Goal: Task Accomplishment & Management: Manage account settings

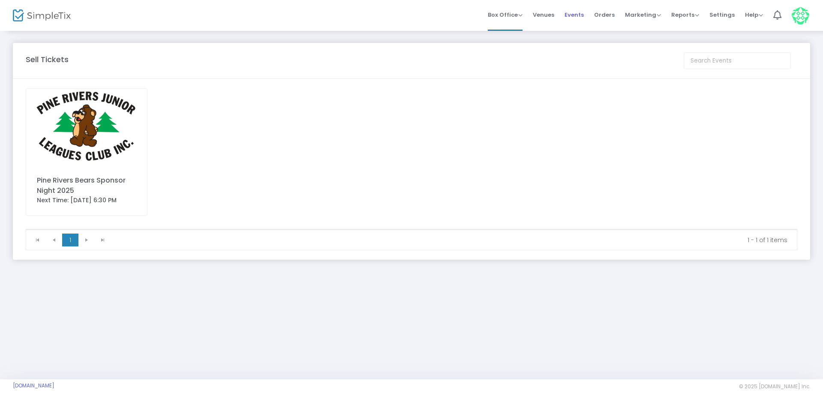
click at [589, 11] on li "Events" at bounding box center [574, 15] width 30 height 31
click at [583, 12] on span "Events" at bounding box center [574, 15] width 19 height 22
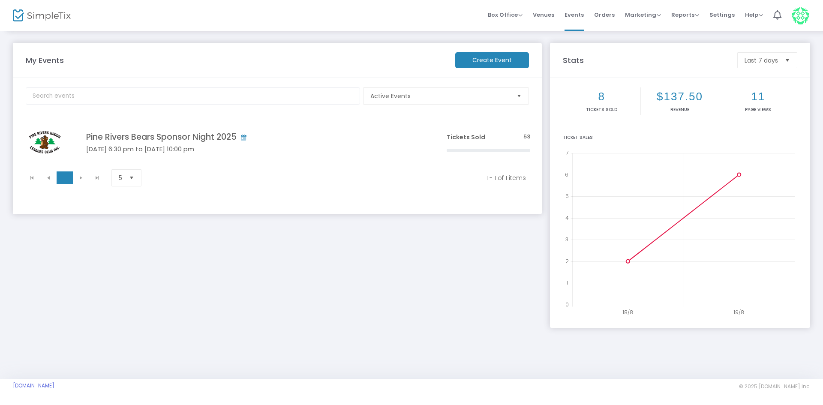
click at [492, 69] on m-panel-header "My Events Create Event" at bounding box center [277, 60] width 529 height 35
click at [495, 64] on m-button "Create Event" at bounding box center [492, 60] width 74 height 16
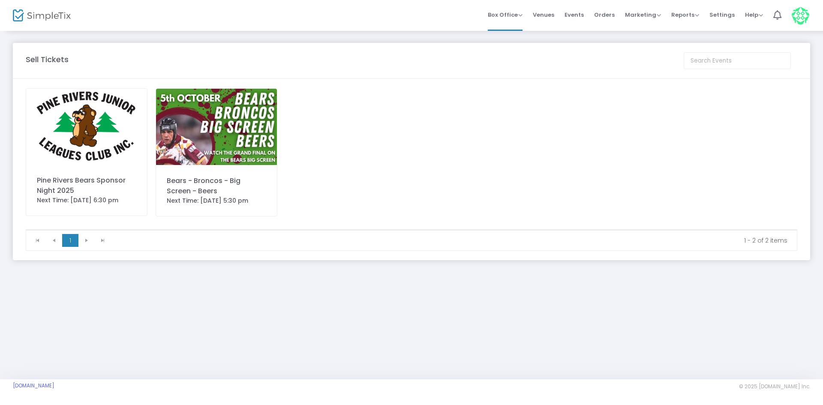
click at [578, 17] on span "Events" at bounding box center [574, 15] width 19 height 22
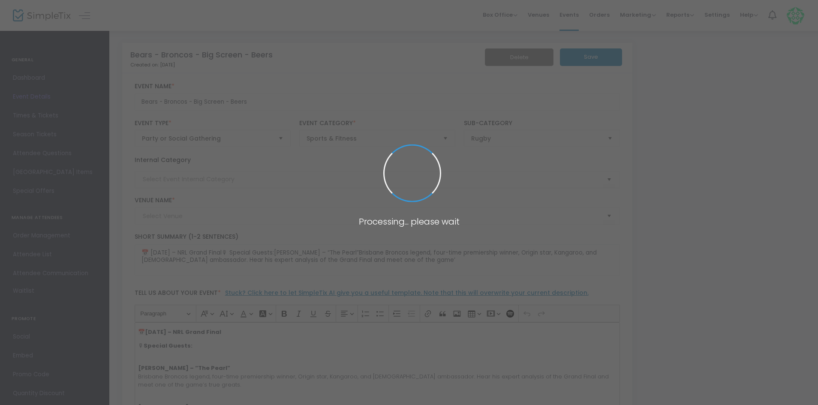
type input "Pine Rivers Bears Clubhouse (The Den)"
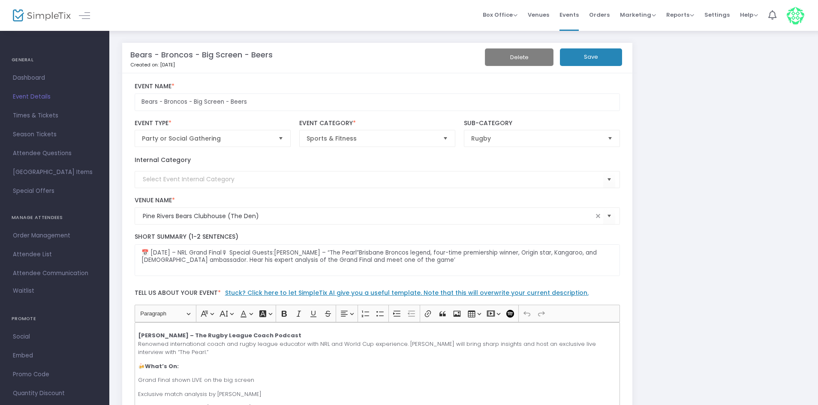
scroll to position [86, 0]
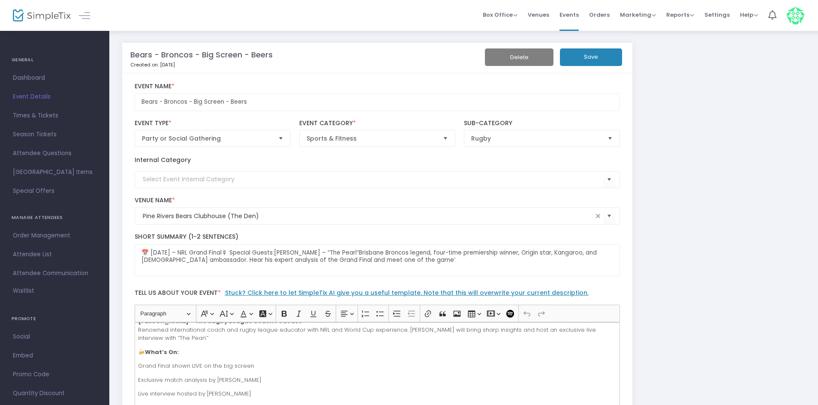
click at [176, 340] on p "Lee Addison – The Rugby League Coach Podcast Renowned international coach and r…" at bounding box center [377, 329] width 478 height 25
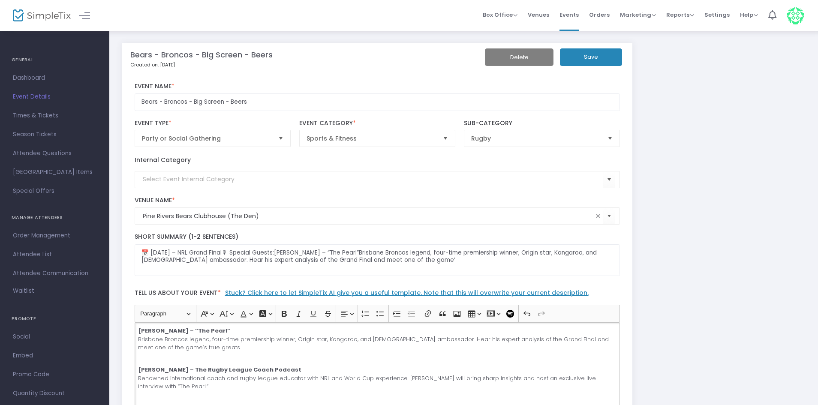
click at [259, 356] on p "Steve Renouf – “The Pearl” Brisbane Broncos legend, four-time premiership winne…" at bounding box center [377, 343] width 478 height 33
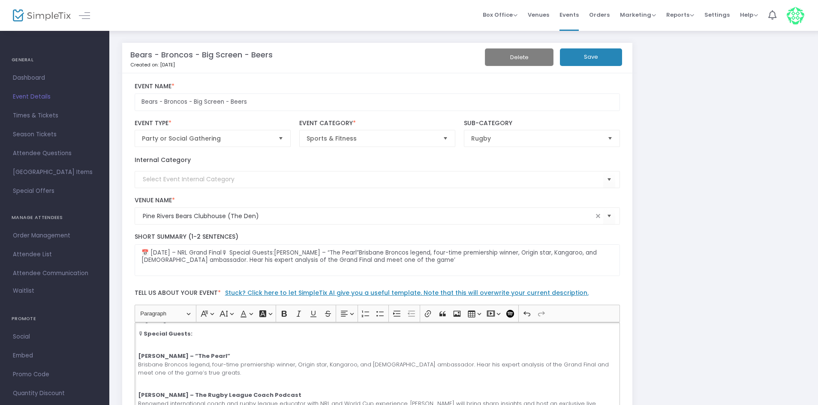
scroll to position [0, 0]
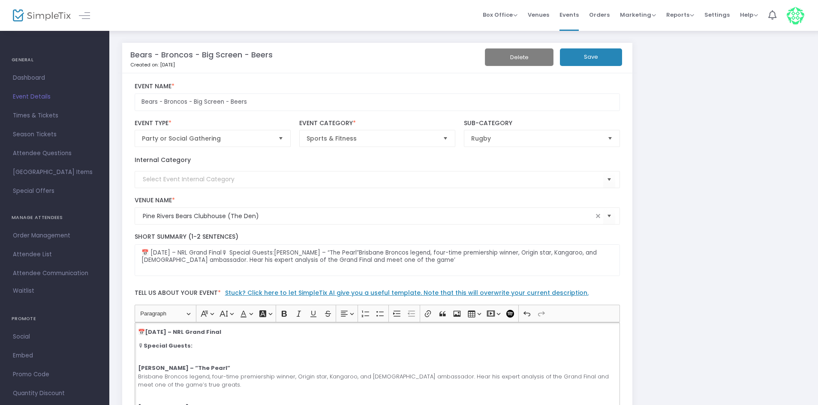
click at [196, 359] on div "📅 Sunday, 5 October – NRL Grand Final 🎙 Special Guests: Steve Renouf – “The Pea…" at bounding box center [378, 365] width 486 height 86
click at [196, 356] on p "🎙 Special Guests:" at bounding box center [377, 350] width 478 height 17
click at [192, 359] on div "📅 Sunday, 5 October – NRL Grand Final 🎙 Special Guests: Steve Renouf – “The Pea…" at bounding box center [378, 365] width 486 height 86
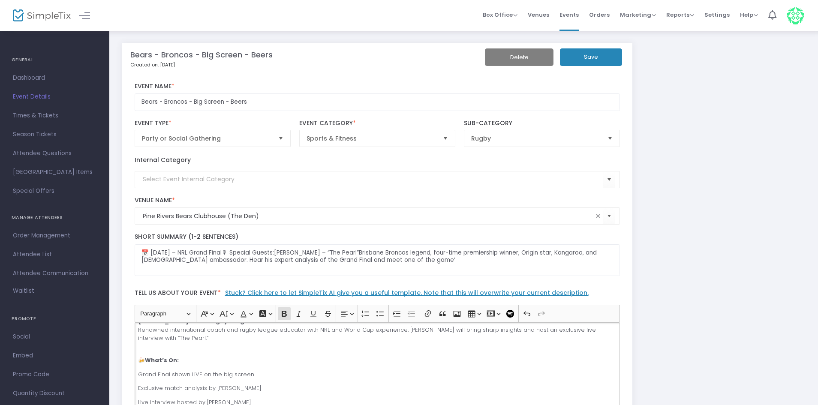
click at [193, 351] on p "[PERSON_NAME] – The Rugby League Coach Podcast Renowned international coach and…" at bounding box center [377, 333] width 478 height 33
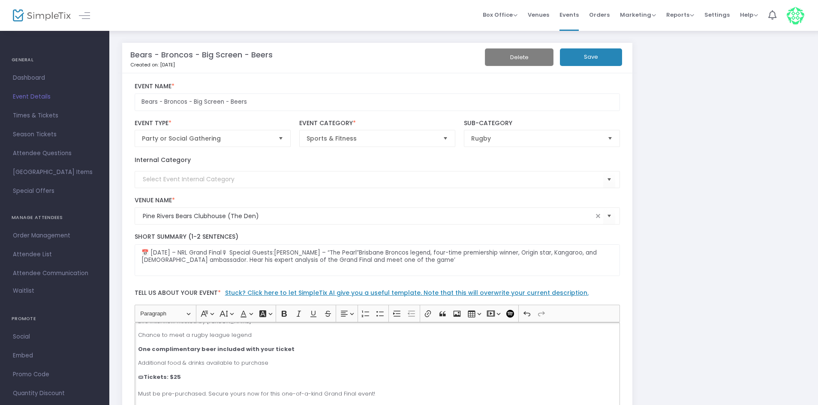
scroll to position [171, 0]
click at [252, 331] on p "Chance to meet a rugby league legend" at bounding box center [377, 330] width 478 height 9
click at [583, 63] on button "Save" at bounding box center [591, 57] width 62 height 18
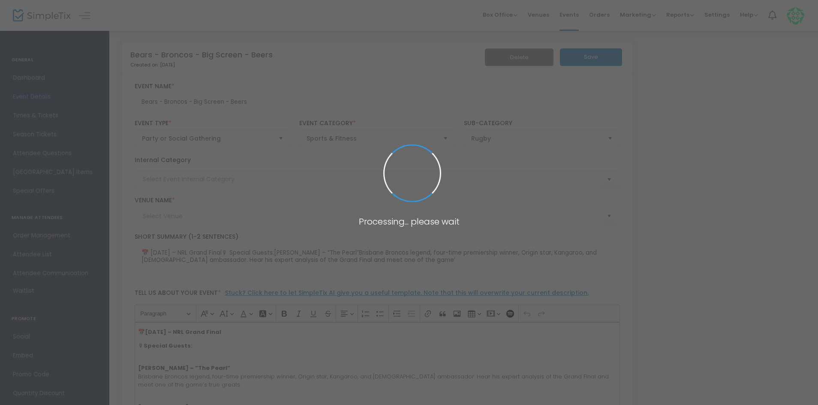
type input "Pine Rivers Bears Clubhouse (The Den)"
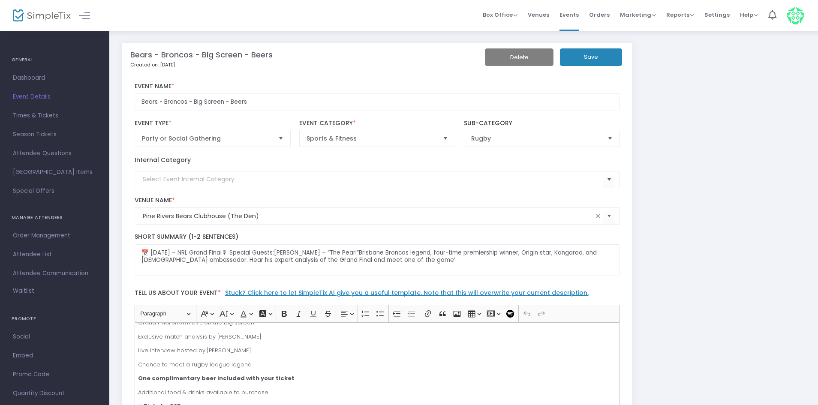
scroll to position [170, 0]
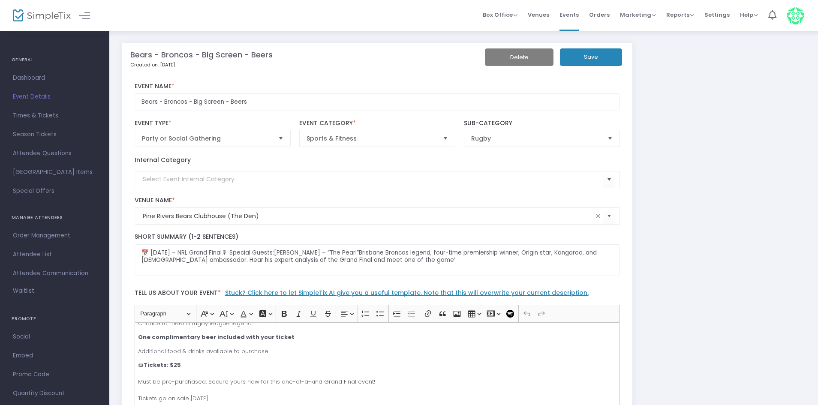
click at [281, 351] on p "Additional food & drinks available to purchase" at bounding box center [377, 351] width 478 height 9
click at [599, 58] on button "Save" at bounding box center [591, 57] width 62 height 18
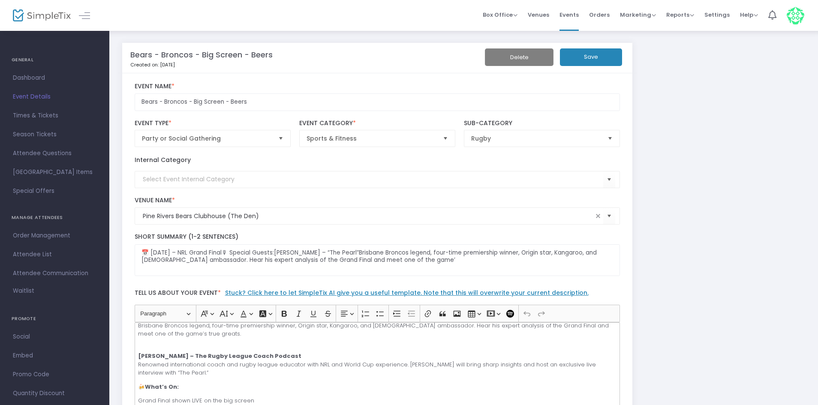
scroll to position [43, 0]
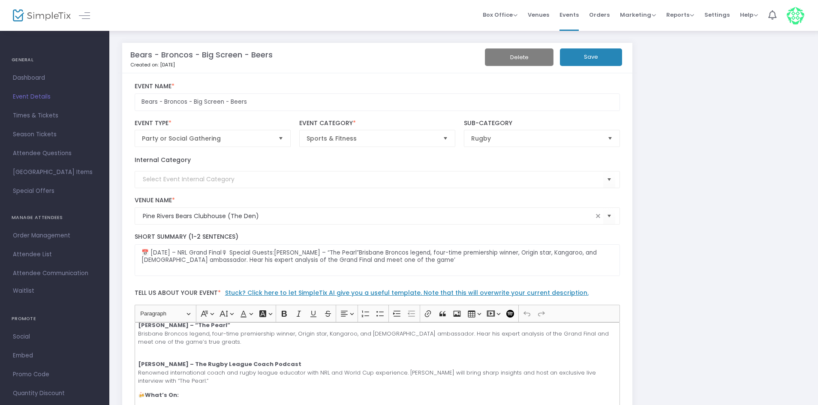
click at [164, 379] on p "[PERSON_NAME] – The Rugby League Coach Podcast Renowned international coach and…" at bounding box center [377, 372] width 478 height 25
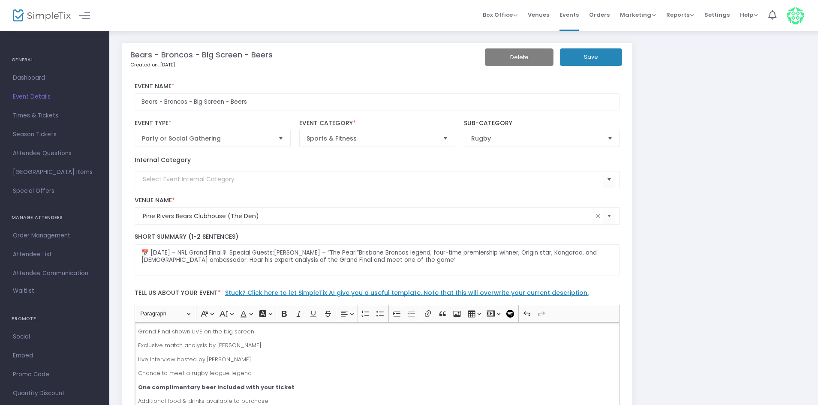
scroll to position [171, 0]
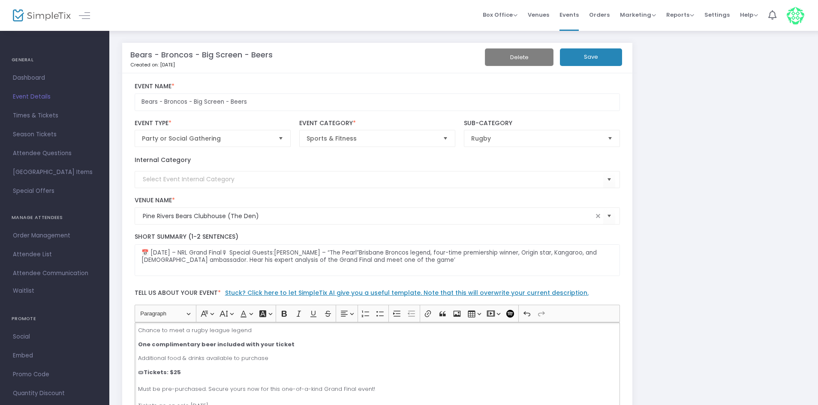
click at [266, 331] on p "Chance to meet a rugby league legend" at bounding box center [377, 330] width 478 height 9
click at [581, 60] on button "Save" at bounding box center [591, 57] width 62 height 18
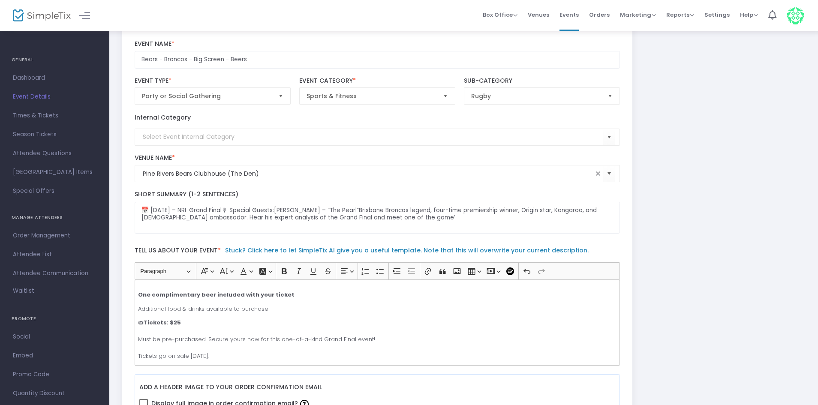
scroll to position [43, 0]
click at [280, 307] on p "Additional food & drinks available to purchase" at bounding box center [377, 308] width 478 height 9
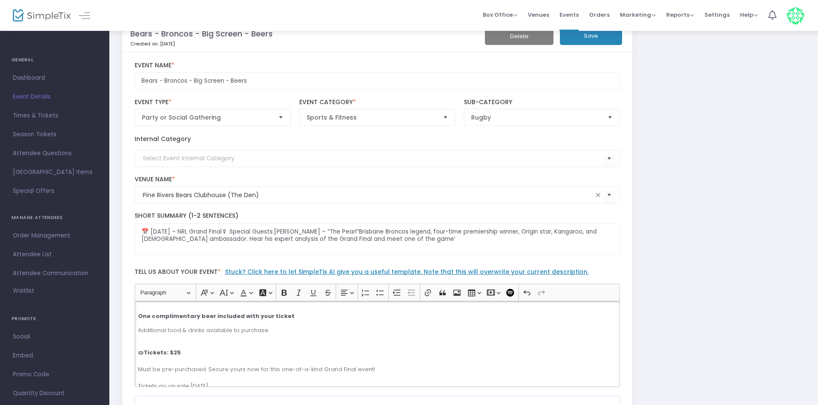
scroll to position [0, 0]
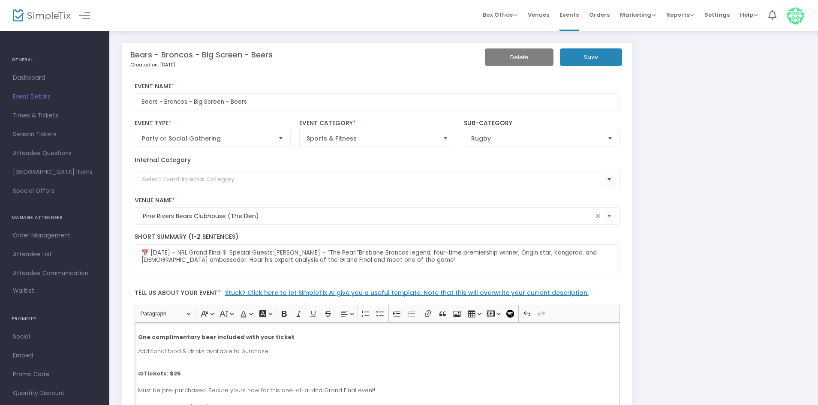
click at [608, 55] on button "Save" at bounding box center [591, 57] width 62 height 18
